Goal: Task Accomplishment & Management: Complete application form

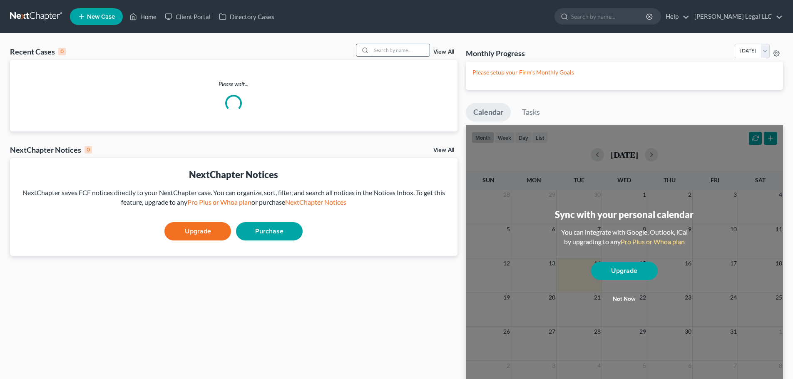
click at [394, 51] on input "search" at bounding box center [400, 50] width 58 height 12
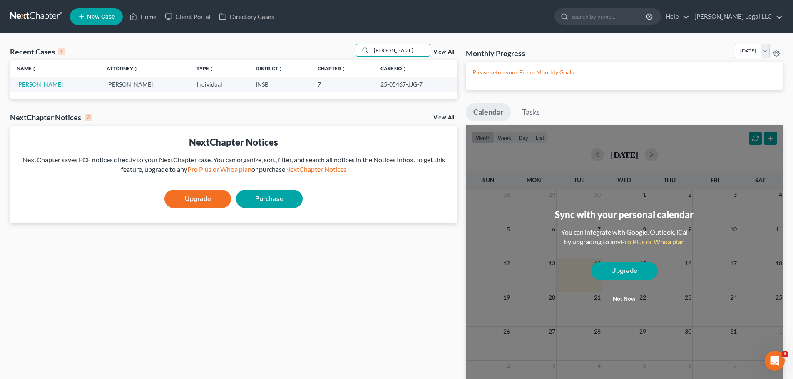
type input "greta"
click at [42, 87] on link "[PERSON_NAME]" at bounding box center [40, 84] width 46 height 7
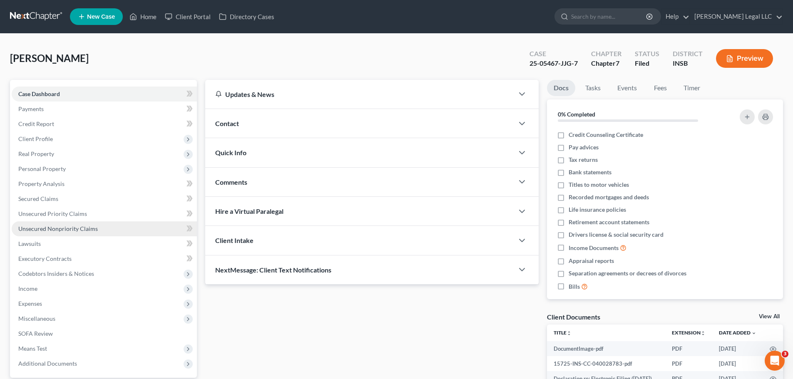
click at [76, 229] on span "Unsecured Nonpriority Claims" at bounding box center [58, 228] width 80 height 7
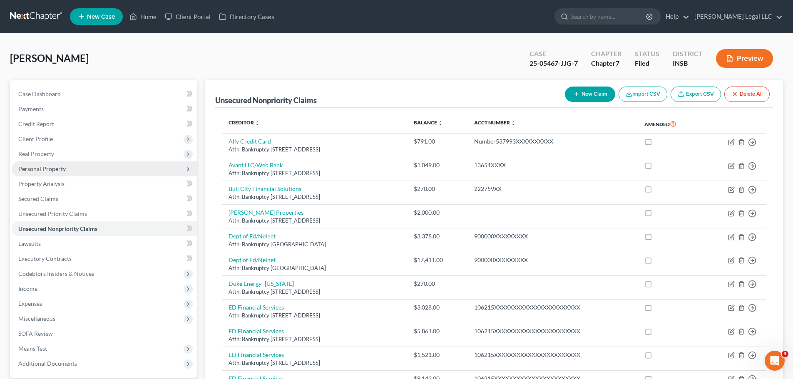
click at [42, 164] on span "Personal Property" at bounding box center [104, 169] width 185 height 15
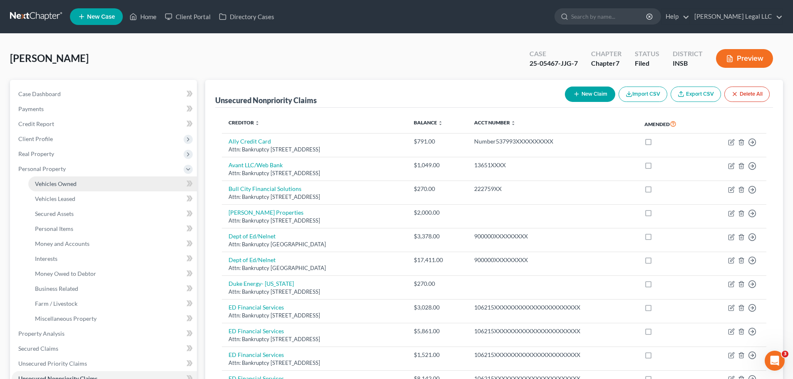
click at [44, 185] on span "Vehicles Owned" at bounding box center [56, 183] width 42 height 7
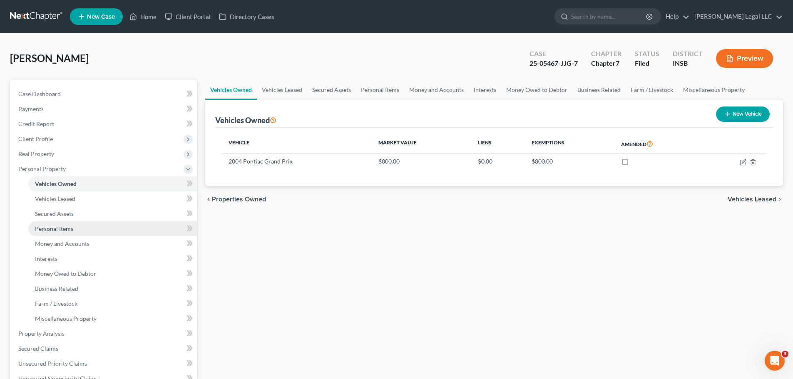
click at [50, 231] on span "Personal Items" at bounding box center [54, 228] width 38 height 7
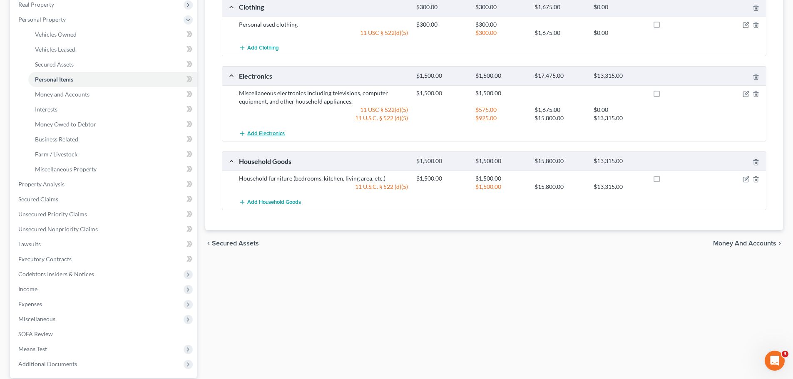
scroll to position [42, 0]
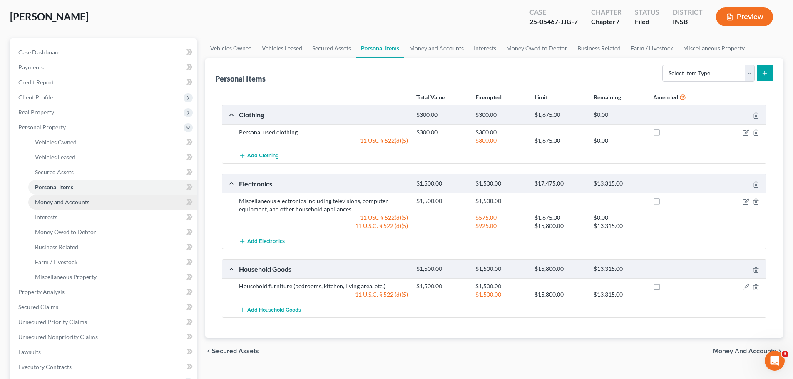
click at [46, 198] on link "Money and Accounts" at bounding box center [112, 202] width 169 height 15
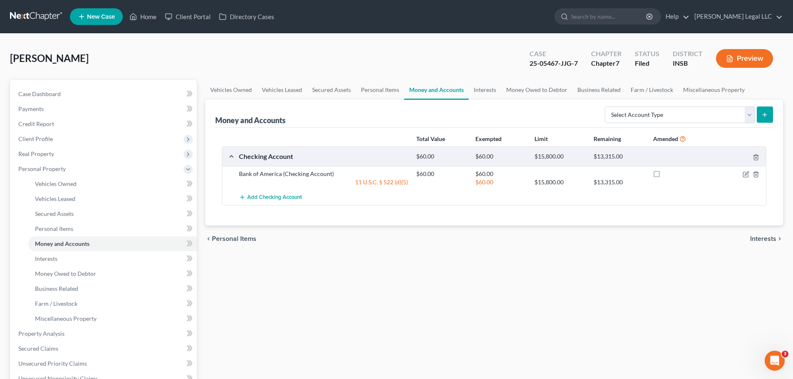
scroll to position [208, 0]
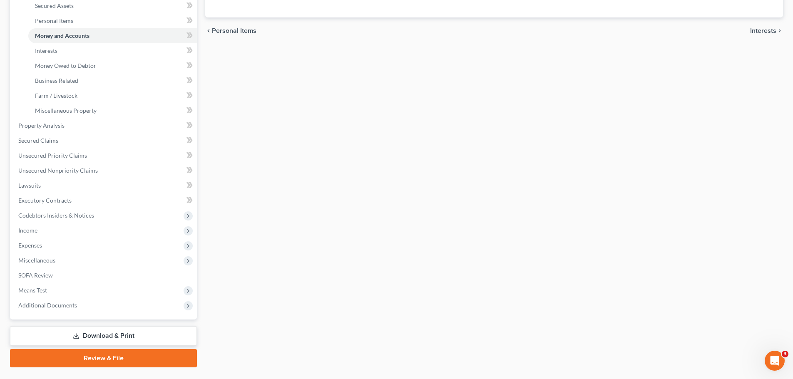
click at [271, 379] on div "Banks, Greta Upgraded Case 25-05467-JJG-7 Chapter Chapter 7 Status Filed Distri…" at bounding box center [396, 105] width 793 height 559
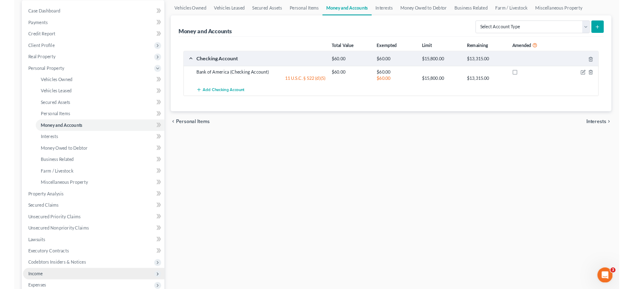
scroll to position [0, 0]
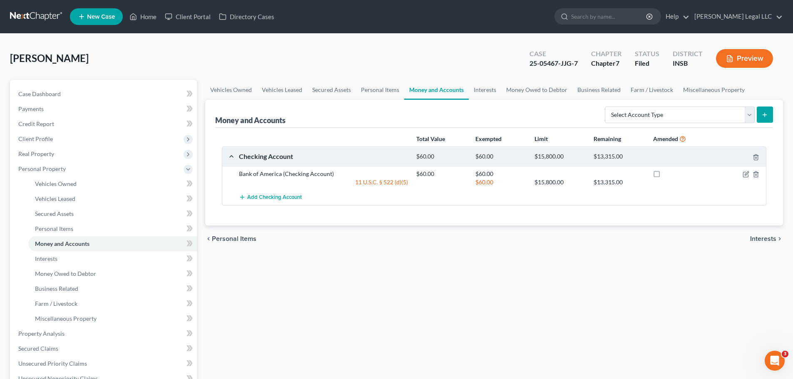
click at [422, 309] on div "Vehicles Owned Vehicles Leased Secured Assets Personal Items Money and Accounts…" at bounding box center [494, 328] width 586 height 496
click at [34, 189] on link "Vehicles Owned" at bounding box center [112, 184] width 169 height 15
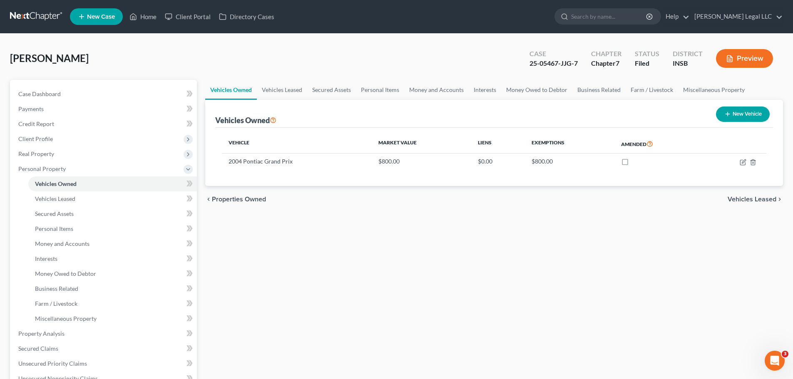
click at [368, 234] on div "Vehicles Owned Vehicles Leased Secured Assets Personal Items Money and Accounts…" at bounding box center [494, 328] width 586 height 496
click at [57, 244] on span "Money and Accounts" at bounding box center [62, 243] width 55 height 7
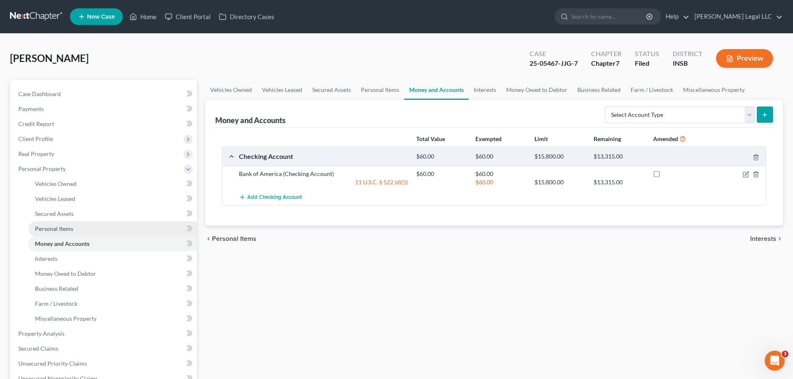
click at [65, 231] on span "Personal Items" at bounding box center [54, 228] width 38 height 7
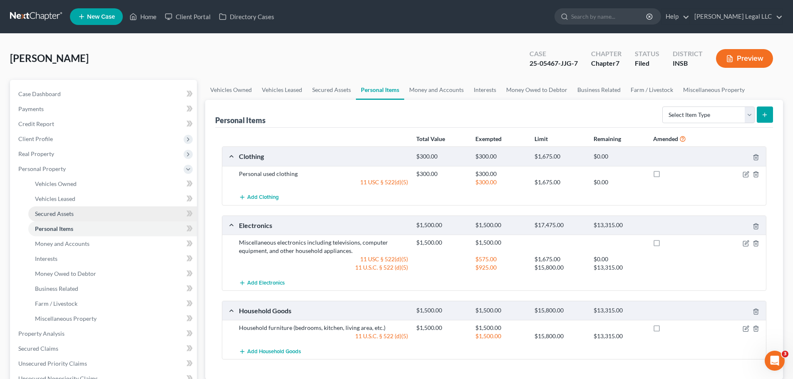
click at [50, 214] on span "Secured Assets" at bounding box center [54, 213] width 39 height 7
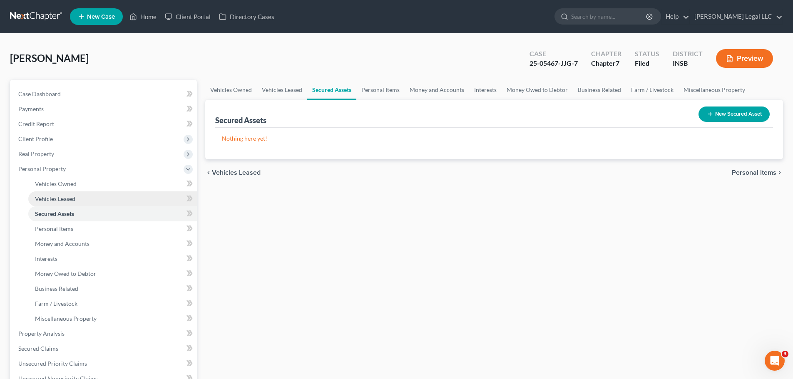
click at [56, 200] on span "Vehicles Leased" at bounding box center [55, 198] width 40 height 7
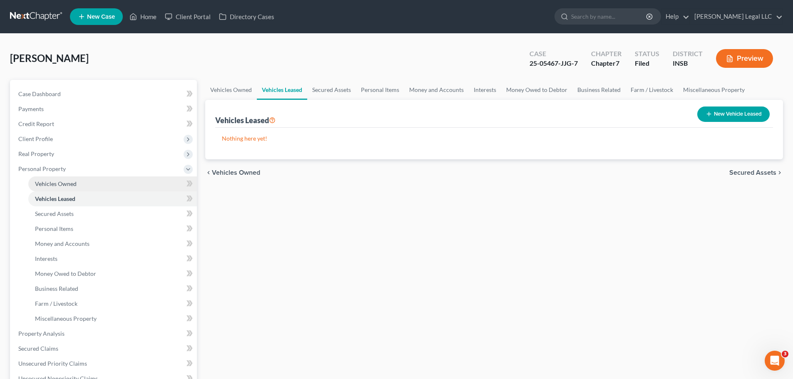
click at [58, 183] on span "Vehicles Owned" at bounding box center [56, 183] width 42 height 7
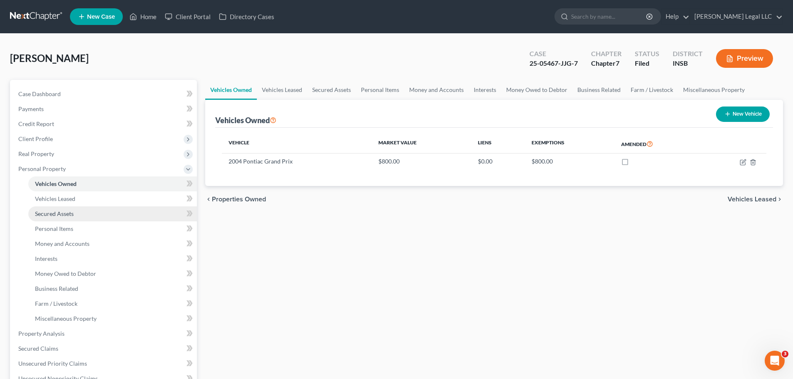
click at [52, 214] on span "Secured Assets" at bounding box center [54, 213] width 39 height 7
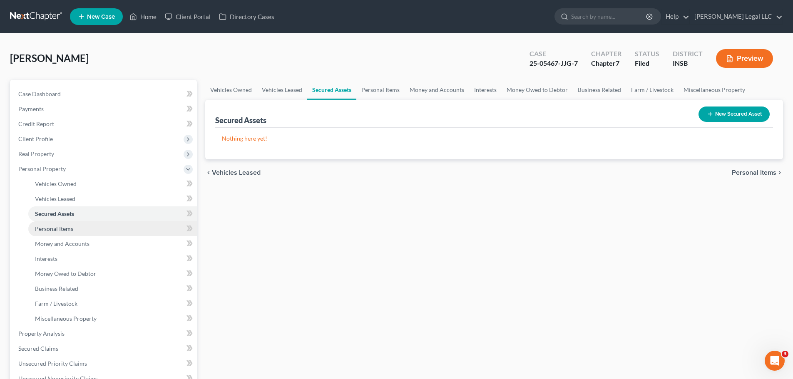
click at [50, 225] on span "Personal Items" at bounding box center [54, 228] width 38 height 7
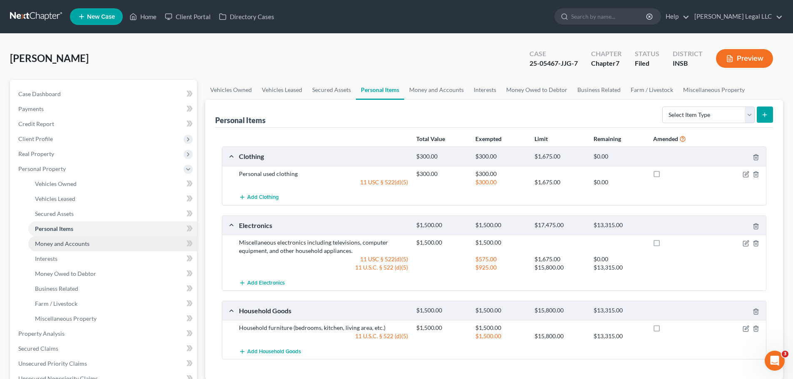
click at [53, 246] on span "Money and Accounts" at bounding box center [62, 243] width 55 height 7
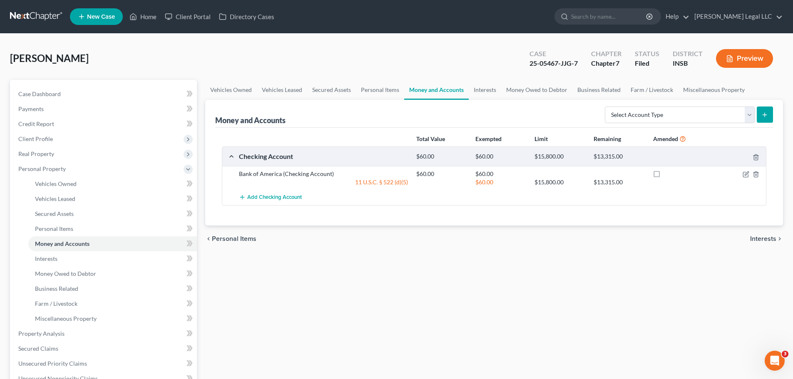
click at [276, 330] on div "Vehicles Owned Vehicles Leased Secured Assets Personal Items Money and Accounts…" at bounding box center [494, 328] width 586 height 496
click at [351, 307] on div "Vehicles Owned Vehicles Leased Secured Assets Personal Items Money and Accounts…" at bounding box center [494, 328] width 586 height 496
click at [38, 188] on link "Vehicles Owned" at bounding box center [112, 184] width 169 height 15
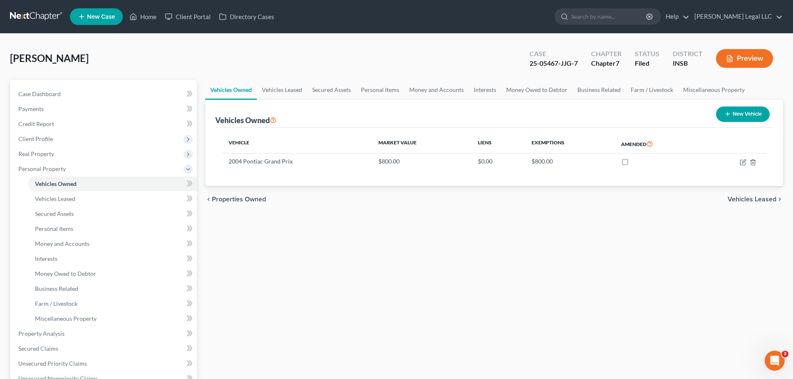
click at [335, 244] on div "Vehicles Owned Vehicles Leased Secured Assets Personal Items Money and Accounts…" at bounding box center [494, 328] width 586 height 496
click at [31, 160] on span "Real Property" at bounding box center [104, 154] width 185 height 15
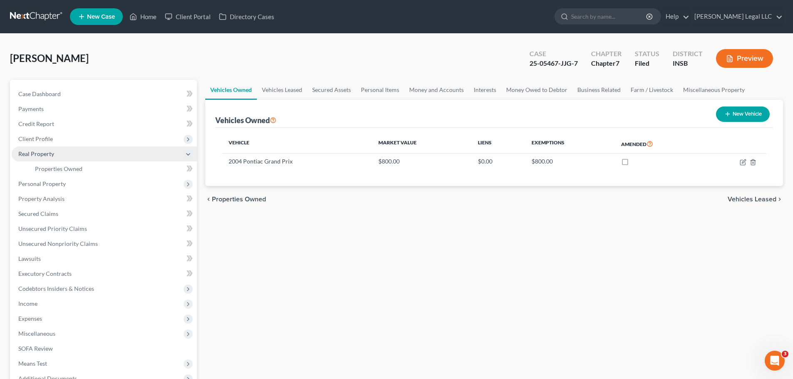
click at [34, 156] on span "Real Property" at bounding box center [36, 153] width 36 height 7
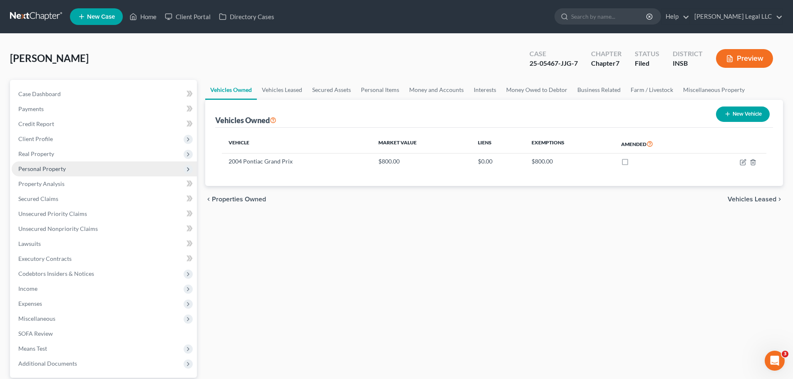
click at [40, 171] on span "Personal Property" at bounding box center [41, 168] width 47 height 7
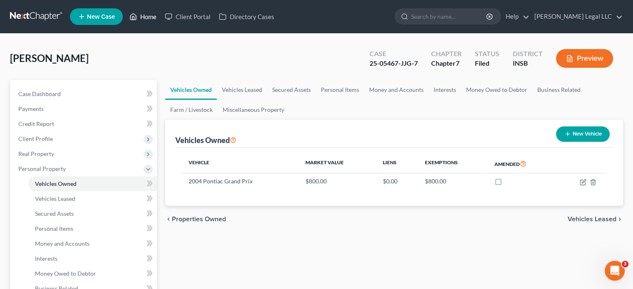
click at [143, 10] on link "Home" at bounding box center [142, 16] width 35 height 15
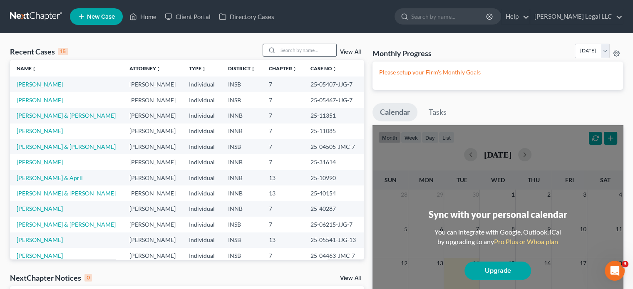
click at [314, 52] on input "search" at bounding box center [307, 50] width 58 height 12
click at [50, 82] on link "[PERSON_NAME]" at bounding box center [40, 84] width 46 height 7
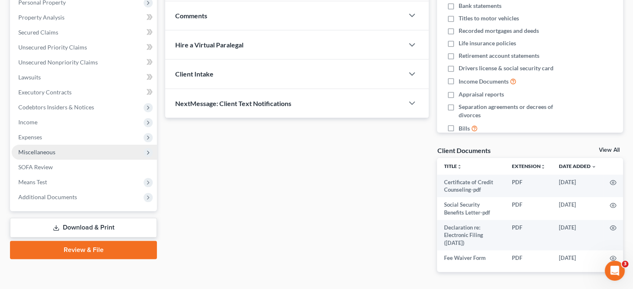
scroll to position [42, 0]
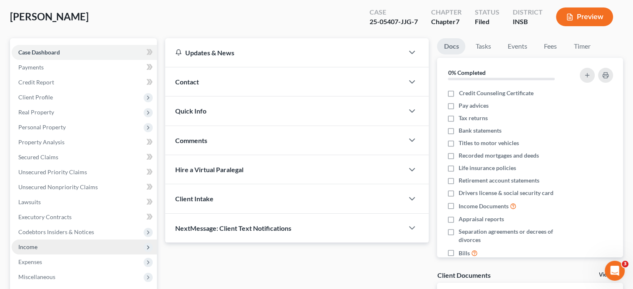
click at [28, 253] on span "Income" at bounding box center [84, 247] width 145 height 15
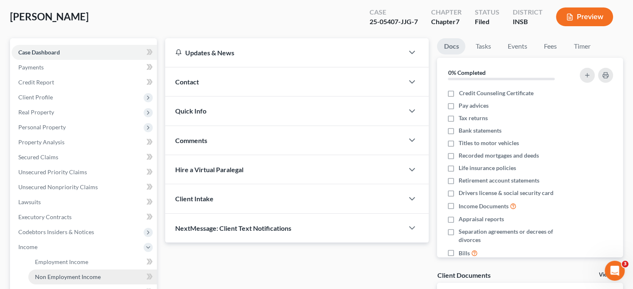
click at [43, 279] on span "Non Employment Income" at bounding box center [68, 277] width 66 height 7
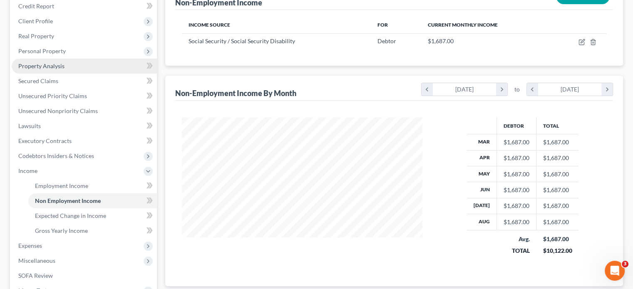
scroll to position [125, 0]
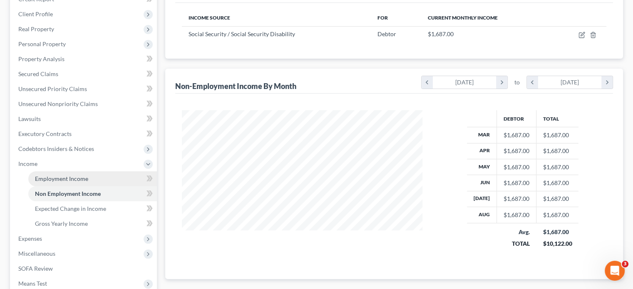
click at [69, 182] on span "Employment Income" at bounding box center [61, 178] width 53 height 7
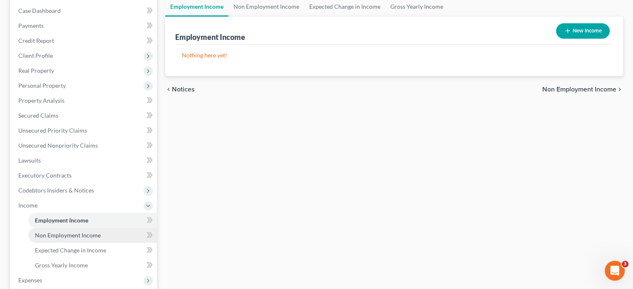
click at [48, 234] on span "Non Employment Income" at bounding box center [68, 235] width 66 height 7
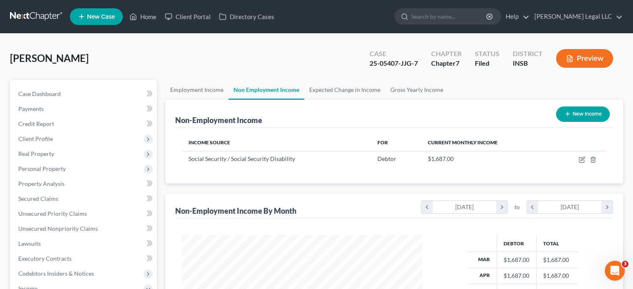
scroll to position [148, 257]
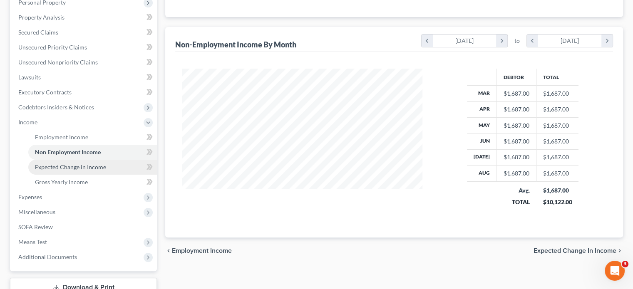
click at [39, 168] on span "Expected Change in Income" at bounding box center [70, 167] width 71 height 7
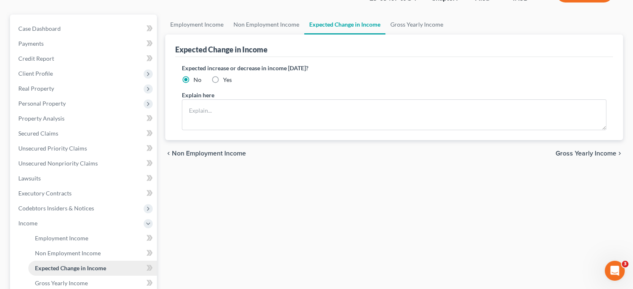
scroll to position [125, 0]
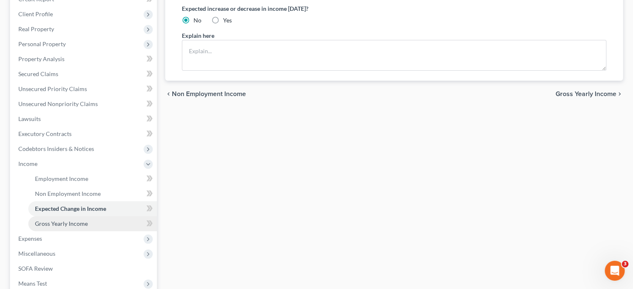
click at [52, 224] on span "Gross Yearly Income" at bounding box center [61, 223] width 53 height 7
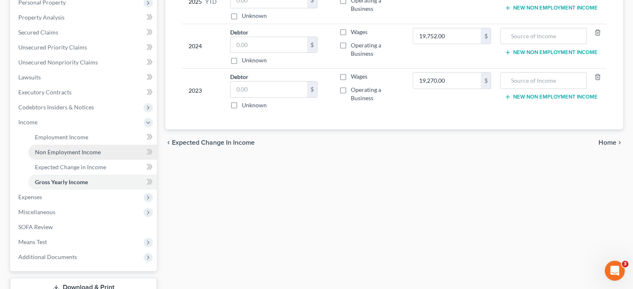
click at [47, 156] on link "Non Employment Income" at bounding box center [92, 152] width 129 height 15
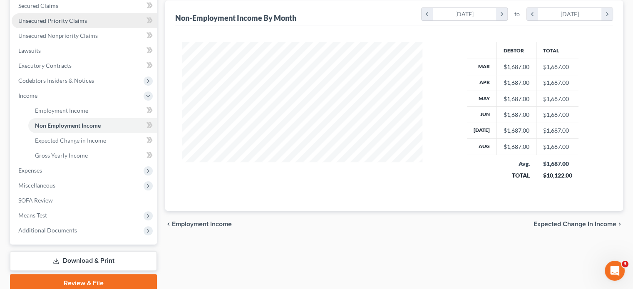
scroll to position [144, 0]
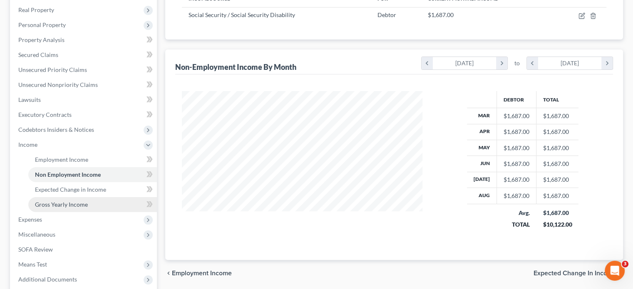
click at [77, 203] on span "Gross Yearly Income" at bounding box center [61, 204] width 53 height 7
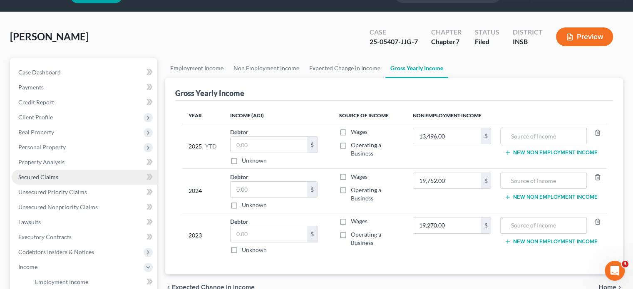
scroll to position [42, 0]
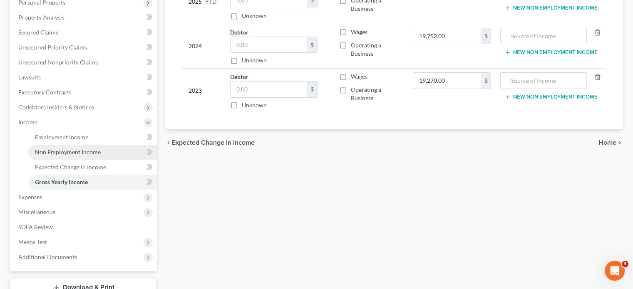
click at [55, 153] on span "Non Employment Income" at bounding box center [68, 152] width 66 height 7
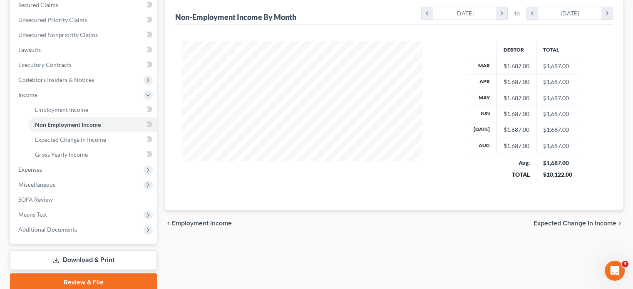
scroll to position [227, 0]
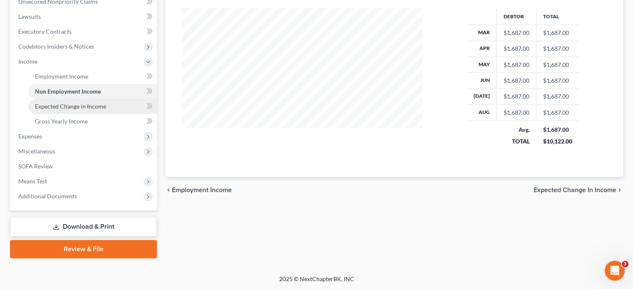
click at [73, 110] on link "Expected Change in Income" at bounding box center [92, 106] width 129 height 15
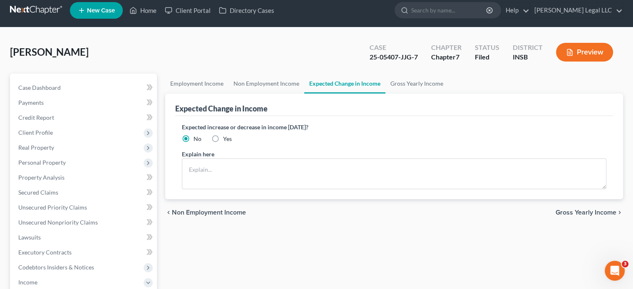
scroll to position [125, 0]
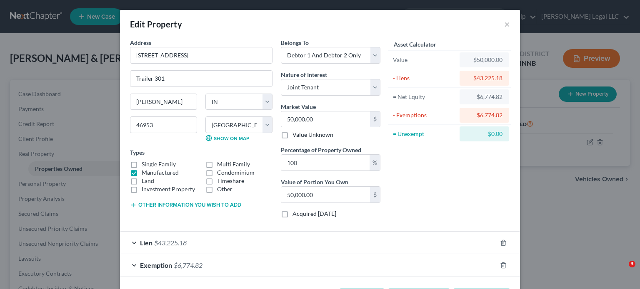
select select "15"
select select "26"
select select "2"
select select "1"
click at [504, 24] on button "×" at bounding box center [507, 24] width 6 height 10
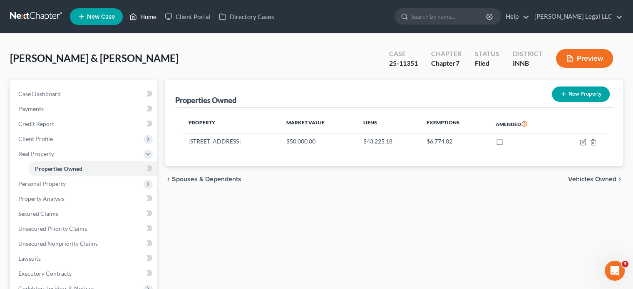
click at [155, 17] on link "Home" at bounding box center [142, 16] width 35 height 15
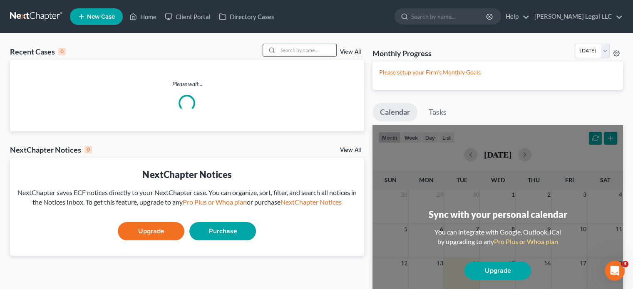
click at [322, 53] on input "search" at bounding box center [307, 50] width 58 height 12
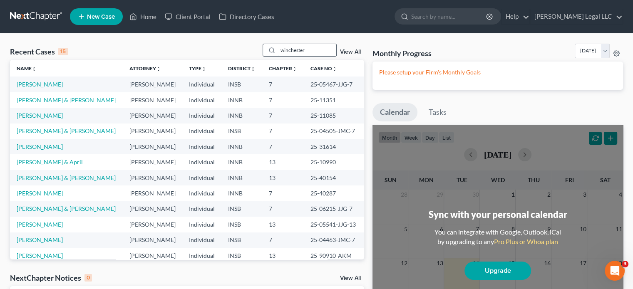
type input "winchester"
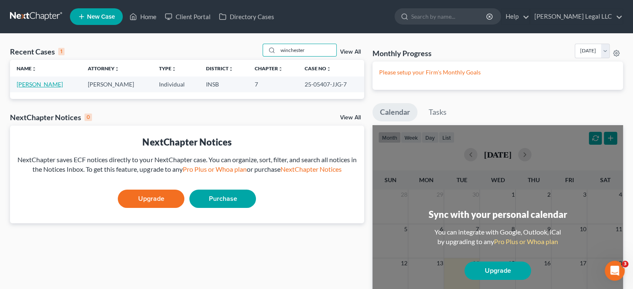
click at [52, 85] on link "[PERSON_NAME]" at bounding box center [40, 84] width 46 height 7
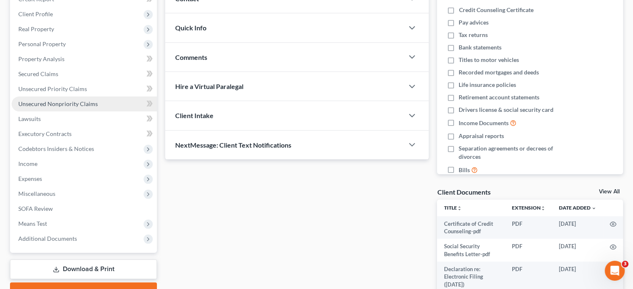
click at [80, 101] on span "Unsecured Nonpriority Claims" at bounding box center [58, 103] width 80 height 7
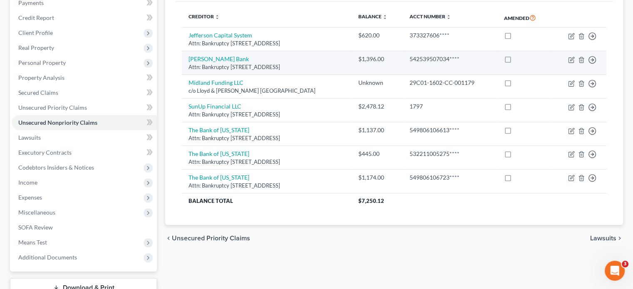
scroll to position [42, 0]
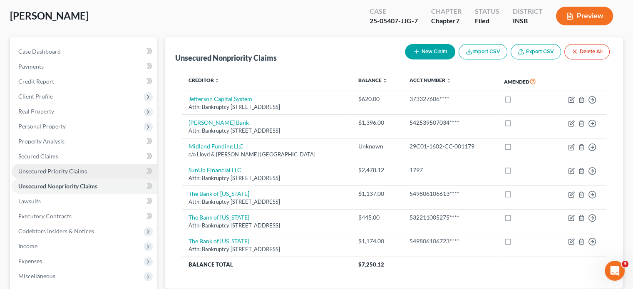
click at [57, 173] on span "Unsecured Priority Claims" at bounding box center [52, 171] width 69 height 7
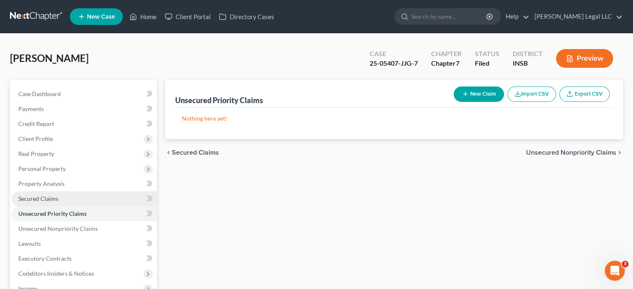
click at [38, 198] on span "Secured Claims" at bounding box center [38, 198] width 40 height 7
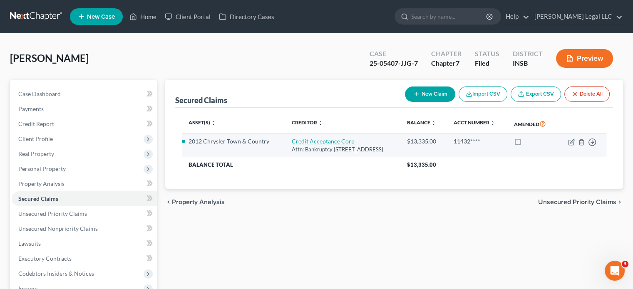
click at [292, 138] on link "Credit Acceptance Corp" at bounding box center [323, 141] width 63 height 7
select select "23"
select select "5"
select select "2"
select select "0"
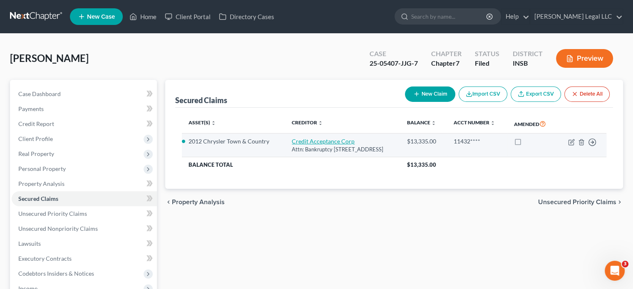
select select "0"
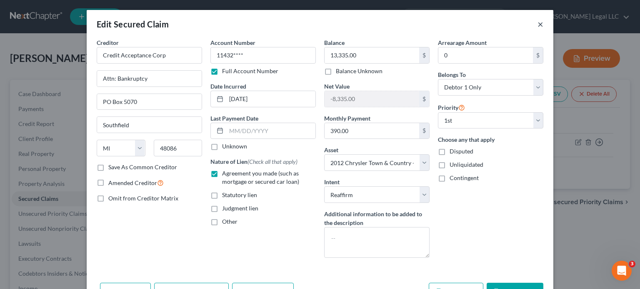
click at [537, 23] on button "×" at bounding box center [540, 24] width 6 height 10
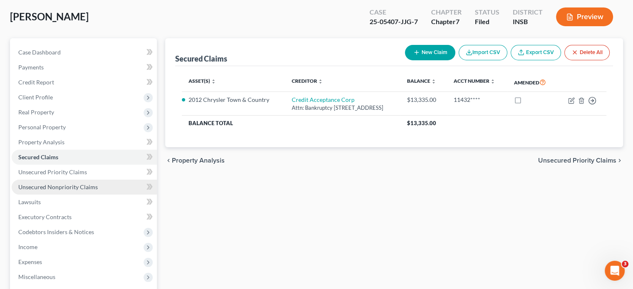
click at [70, 187] on span "Unsecured Nonpriority Claims" at bounding box center [58, 187] width 80 height 7
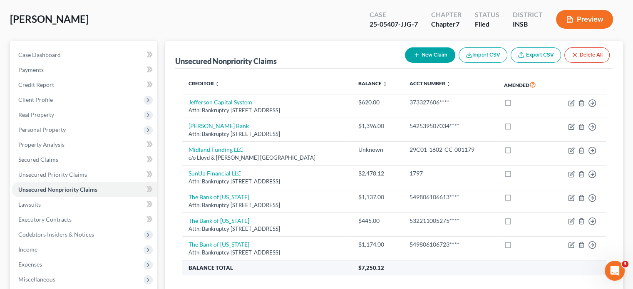
scroll to position [125, 0]
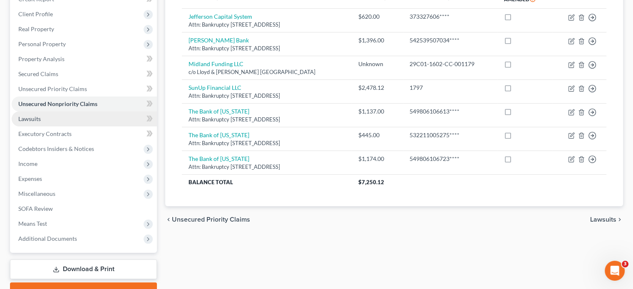
click at [50, 122] on link "Lawsuits" at bounding box center [84, 119] width 145 height 15
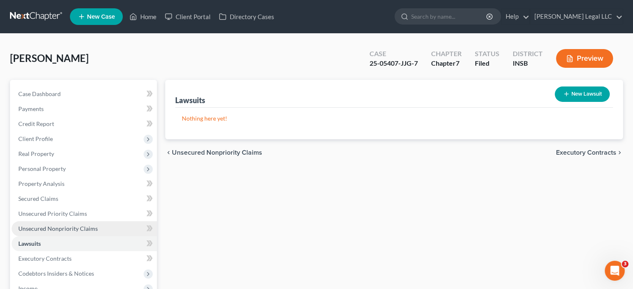
click at [45, 229] on span "Unsecured Nonpriority Claims" at bounding box center [58, 228] width 80 height 7
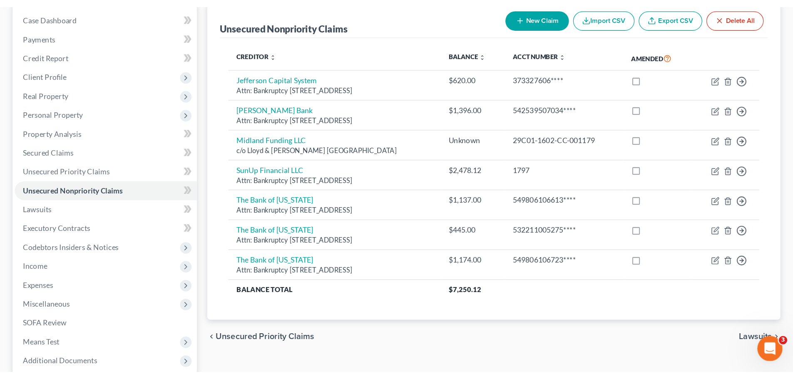
scroll to position [78, 0]
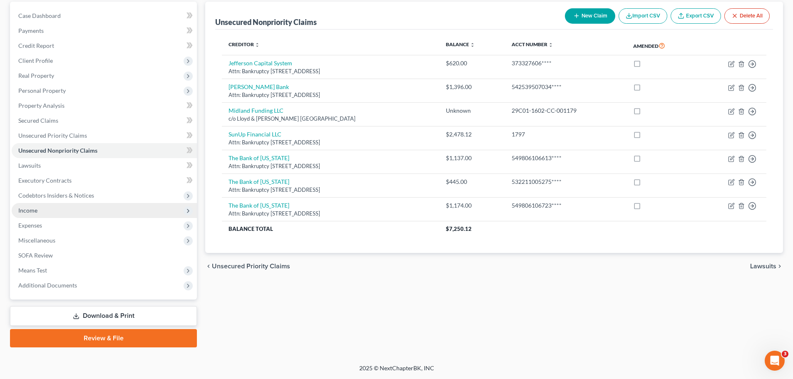
click at [25, 209] on span "Income" at bounding box center [27, 210] width 19 height 7
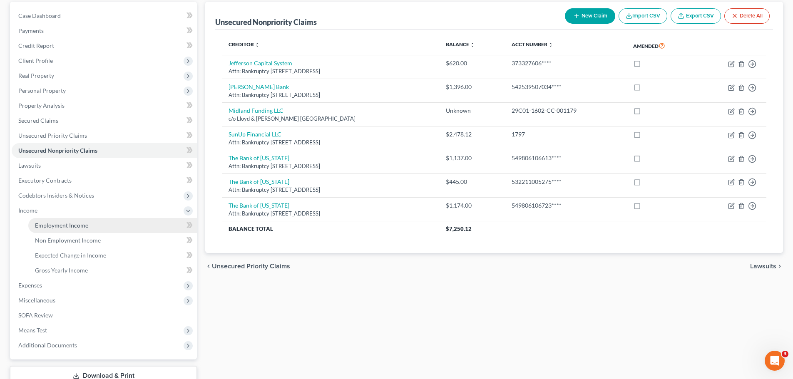
click at [44, 225] on span "Employment Income" at bounding box center [61, 225] width 53 height 7
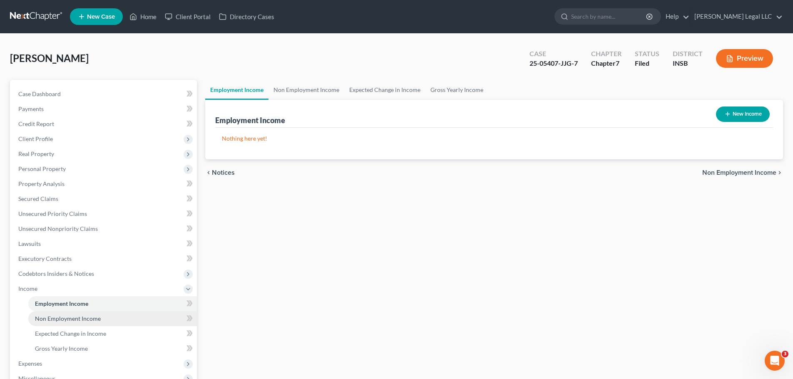
click at [57, 289] on span "Non Employment Income" at bounding box center [68, 318] width 66 height 7
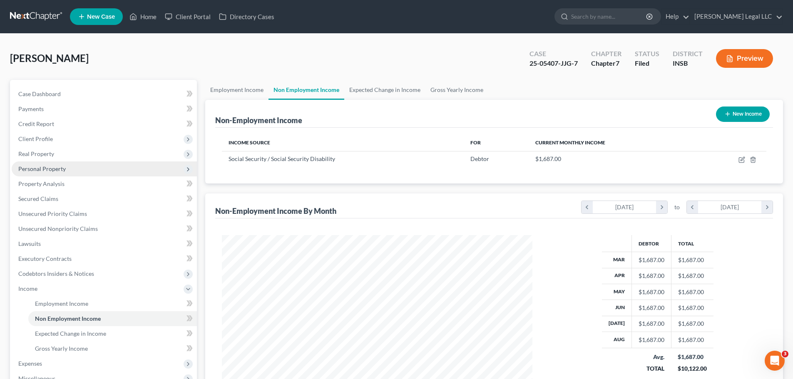
click at [38, 168] on span "Personal Property" at bounding box center [41, 168] width 47 height 7
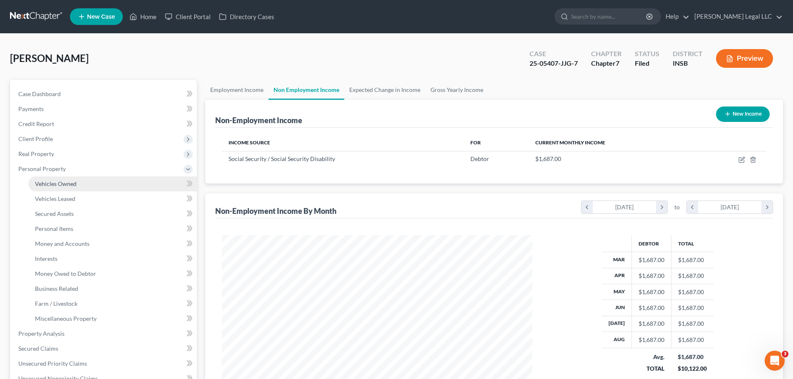
click at [40, 182] on span "Vehicles Owned" at bounding box center [56, 183] width 42 height 7
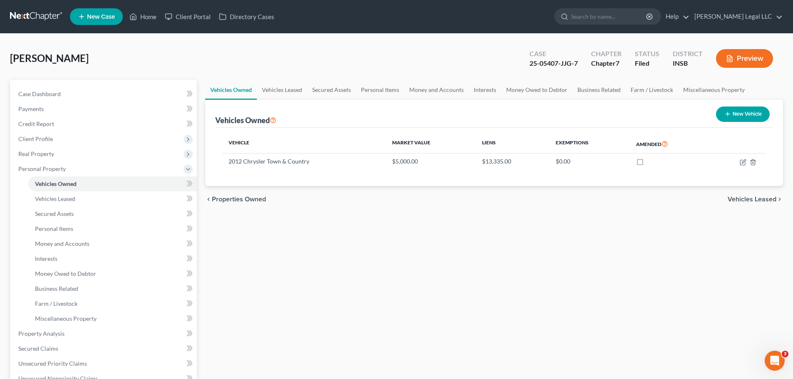
click at [410, 221] on div "Vehicles Owned Vehicles Leased Secured Assets Personal Items Money and Accounts…" at bounding box center [494, 328] width 586 height 496
click at [639, 161] on icon "button" at bounding box center [744, 161] width 4 height 4
select select "0"
select select "14"
select select "3"
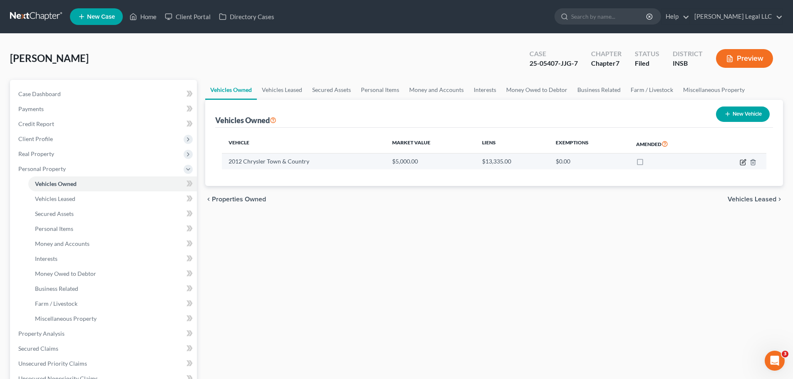
select select "0"
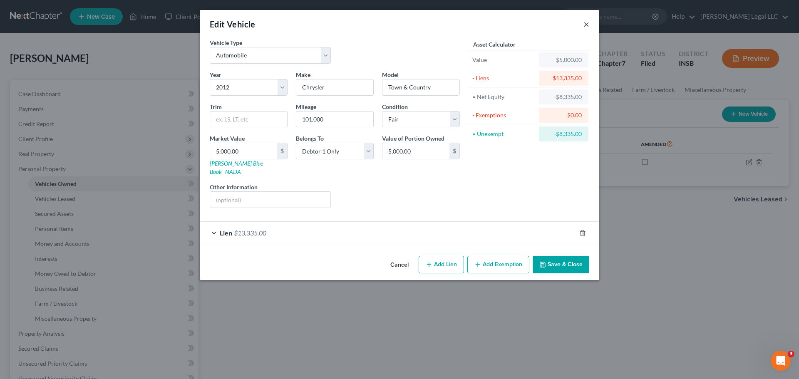
click at [587, 21] on button "×" at bounding box center [587, 24] width 6 height 10
